Goal: Navigation & Orientation: Find specific page/section

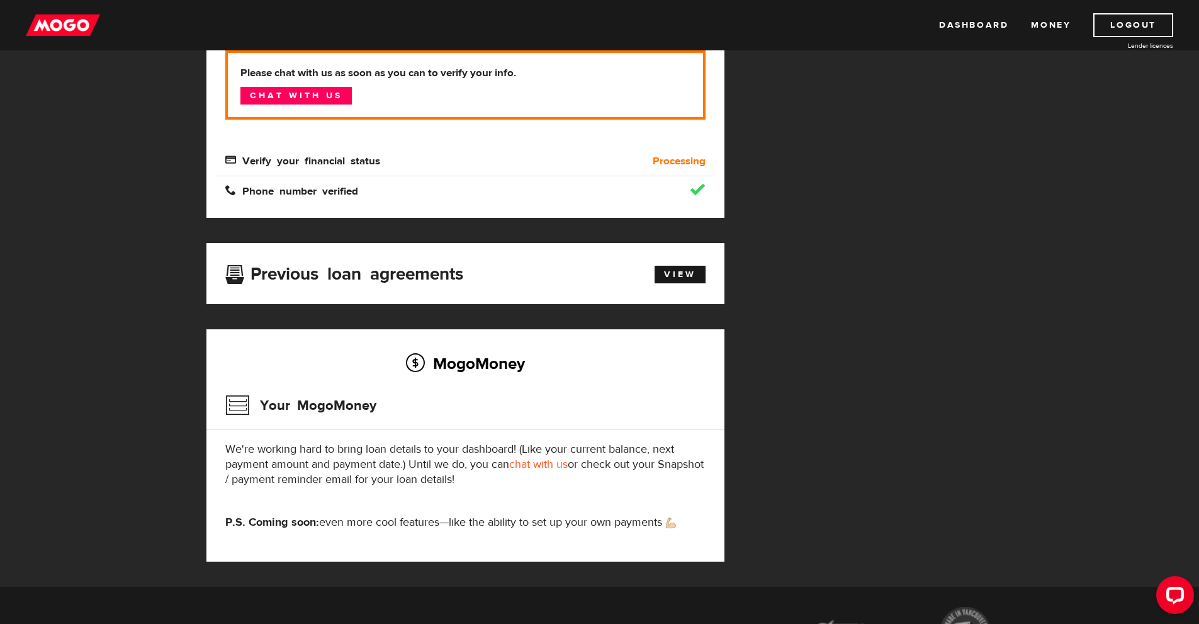
scroll to position [252, 0]
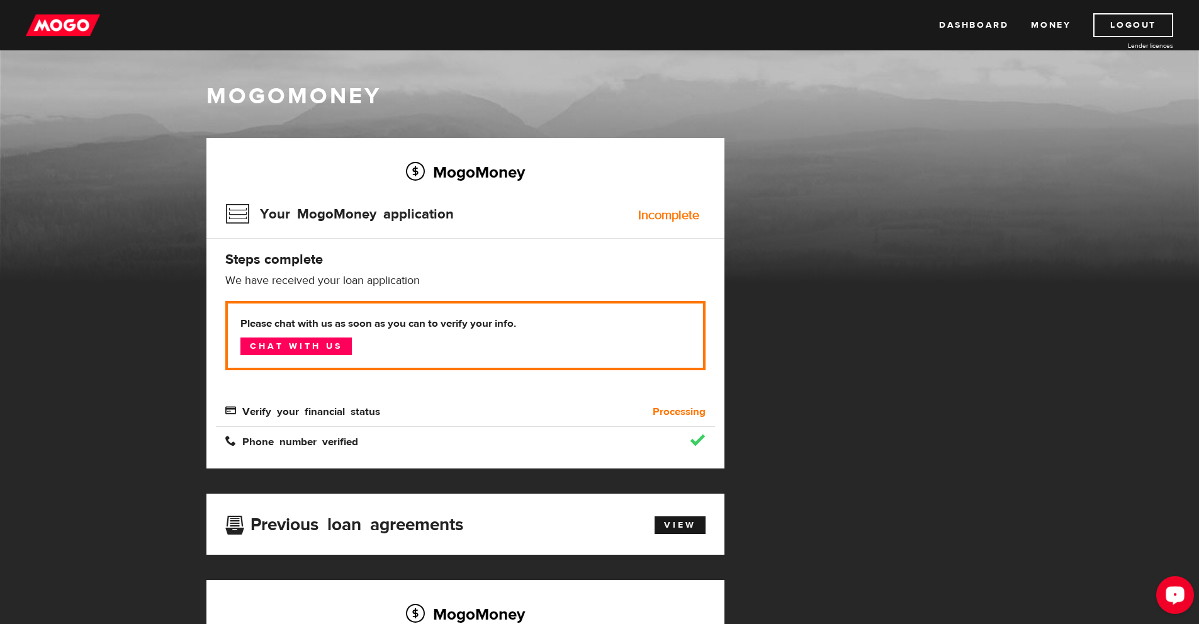
click at [1170, 600] on div "Open LiveChat chat widget" at bounding box center [1174, 593] width 21 height 21
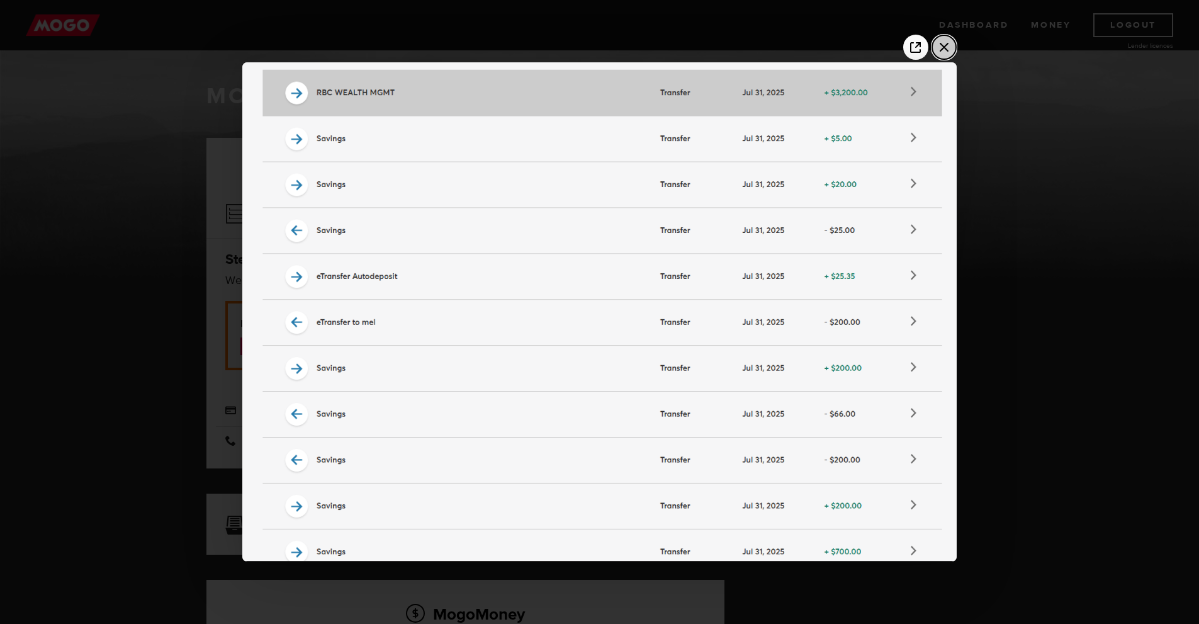
click at [939, 57] on icon "Close the image preview" at bounding box center [944, 47] width 20 height 20
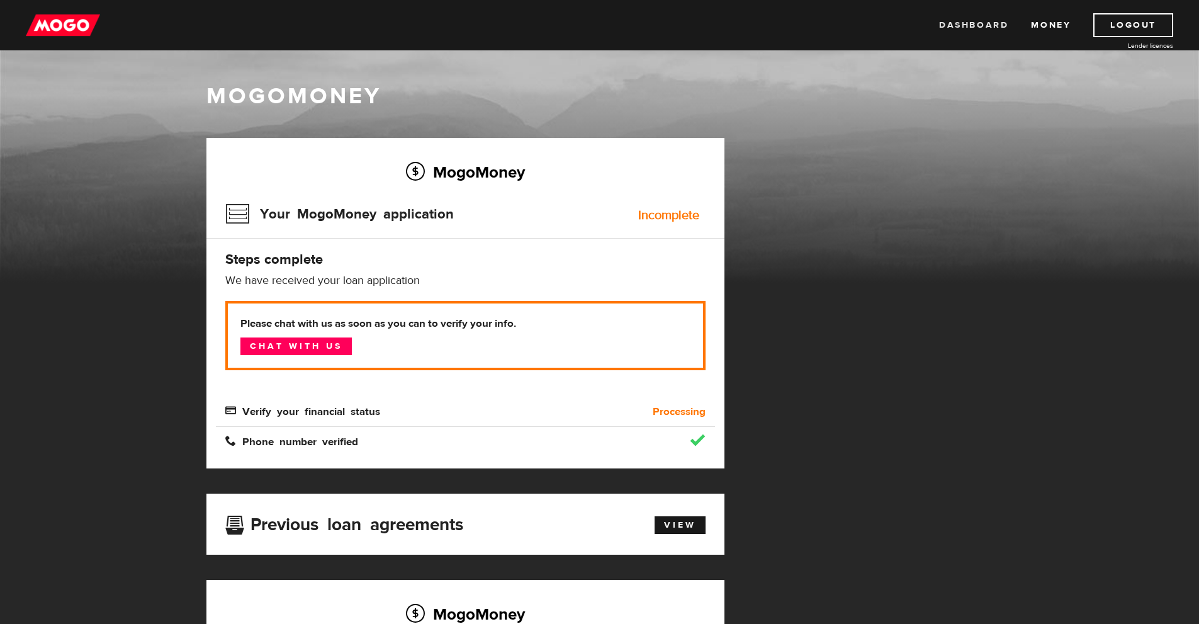
click at [952, 21] on link "Dashboard" at bounding box center [973, 25] width 69 height 24
